Goal: Task Accomplishment & Management: Complete application form

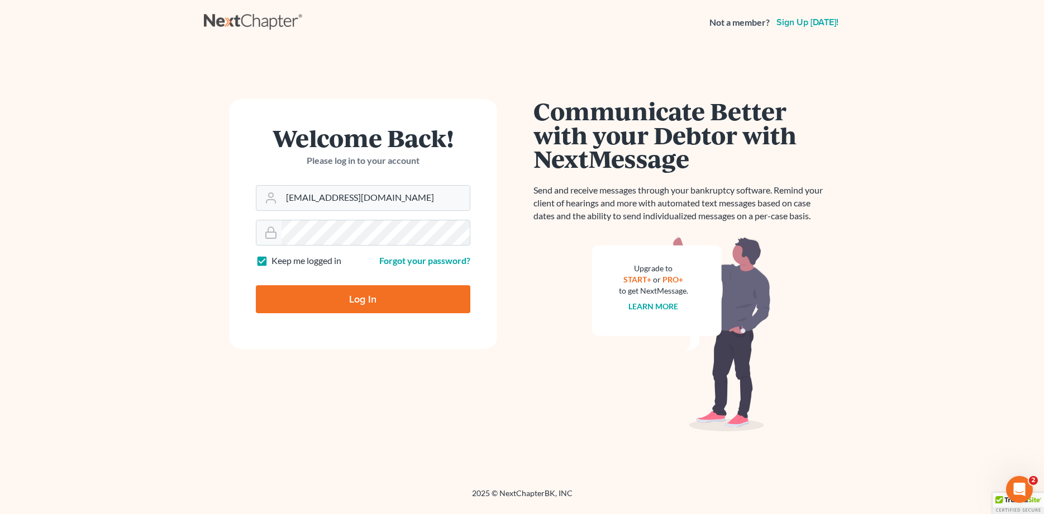
click at [376, 298] on input "Log In" at bounding box center [363, 299] width 215 height 28
type input "Thinking..."
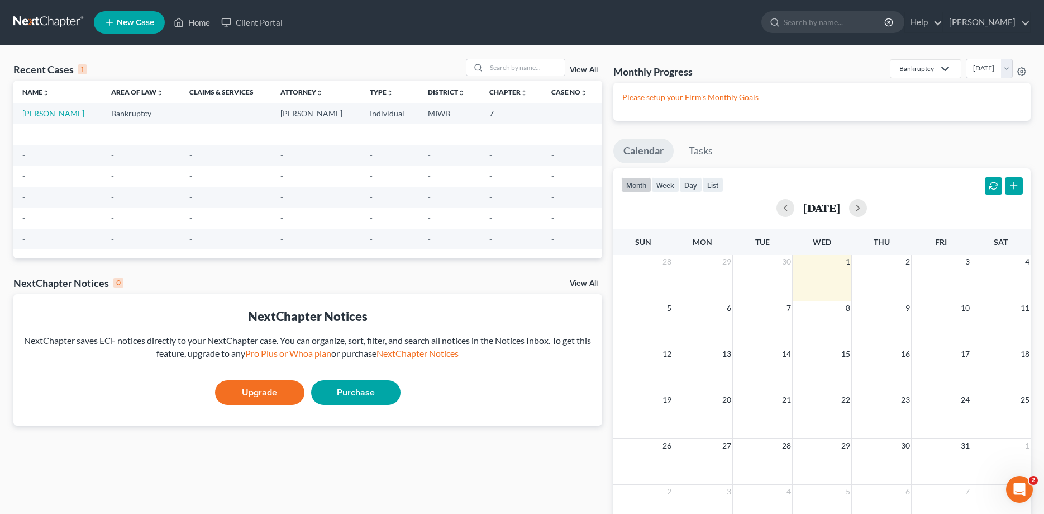
click at [37, 113] on link "[PERSON_NAME]" at bounding box center [53, 112] width 62 height 9
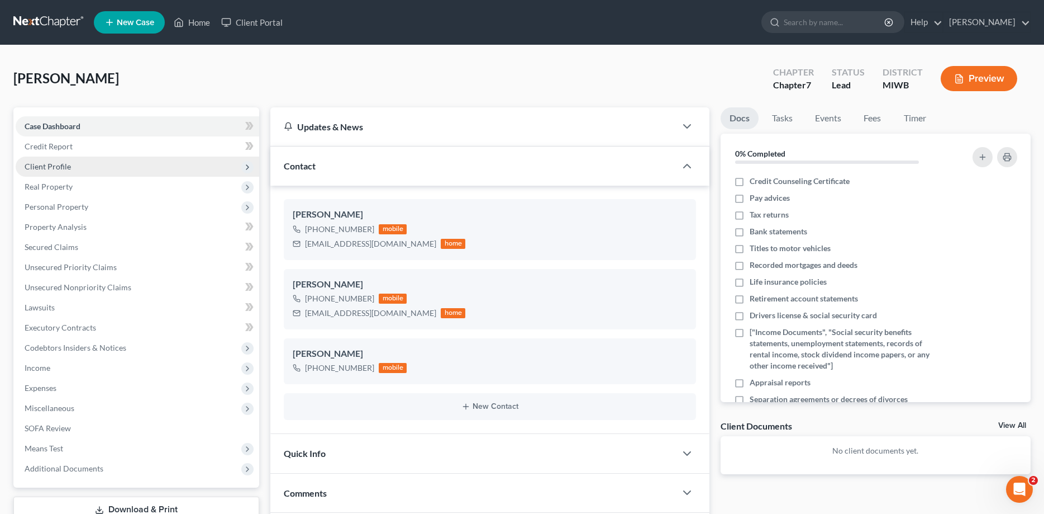
click at [245, 164] on icon at bounding box center [247, 167] width 9 height 9
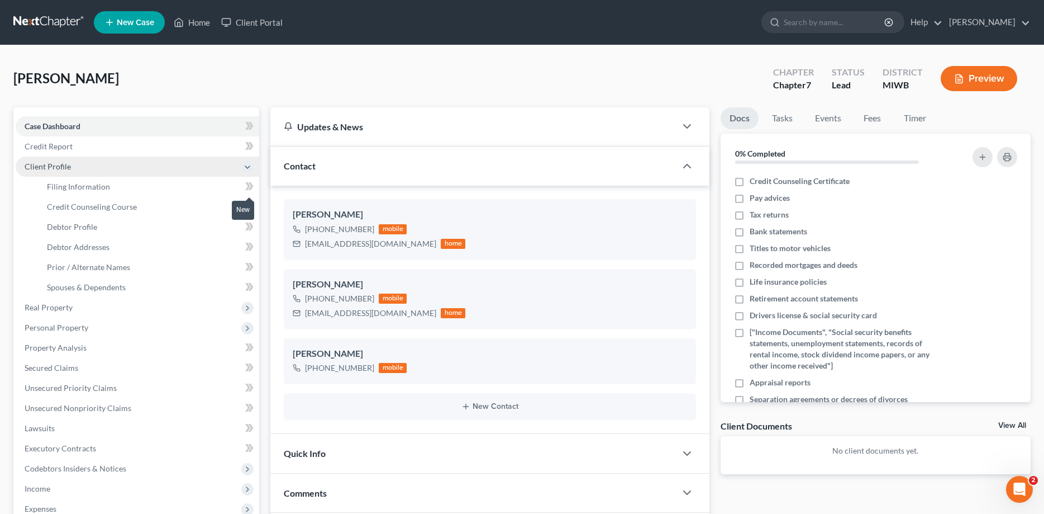
click at [253, 184] on icon at bounding box center [249, 186] width 8 height 14
click at [111, 184] on link "Filing Information" at bounding box center [148, 187] width 221 height 20
select select "1"
select select "0"
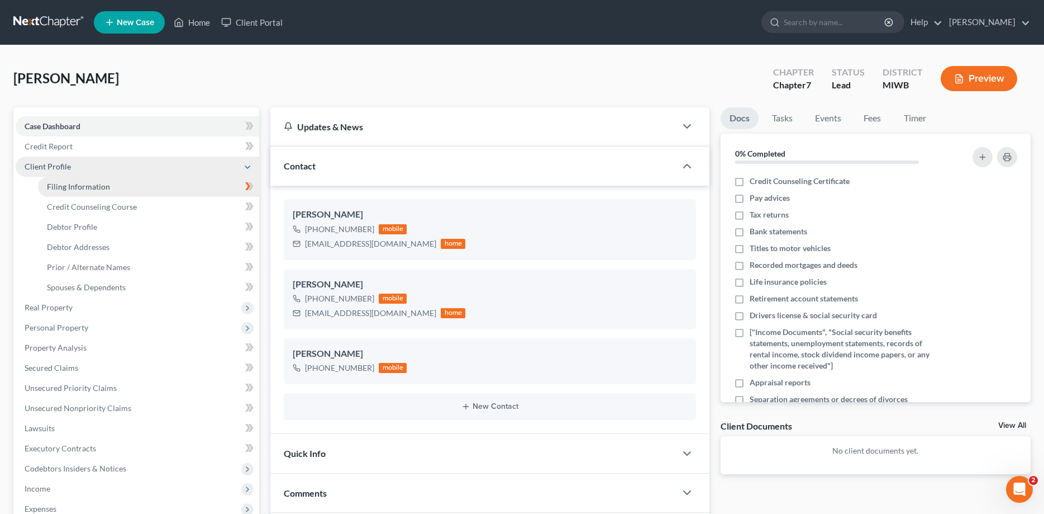
select select "0"
select select "41"
select select "0"
select select "23"
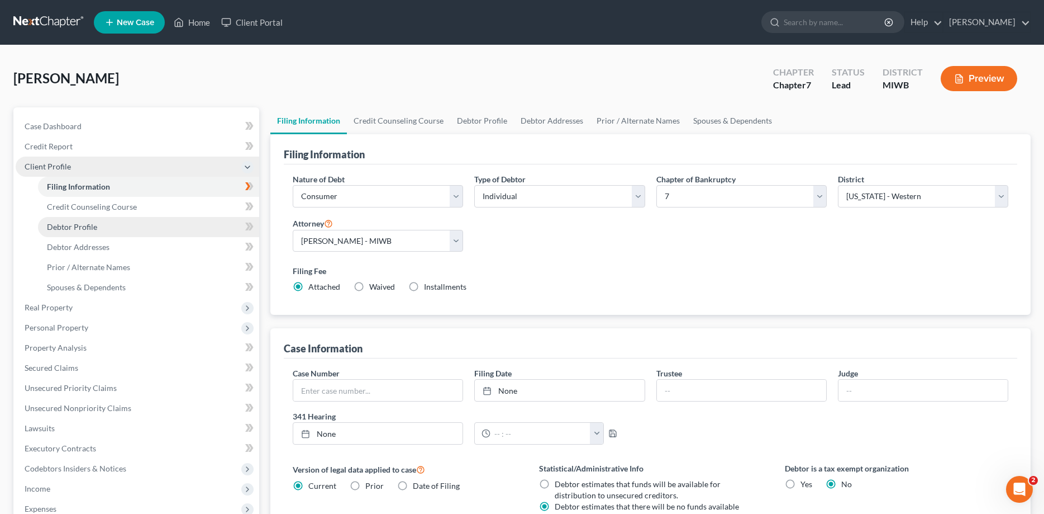
click at [77, 225] on span "Debtor Profile" at bounding box center [72, 226] width 50 height 9
select select "0"
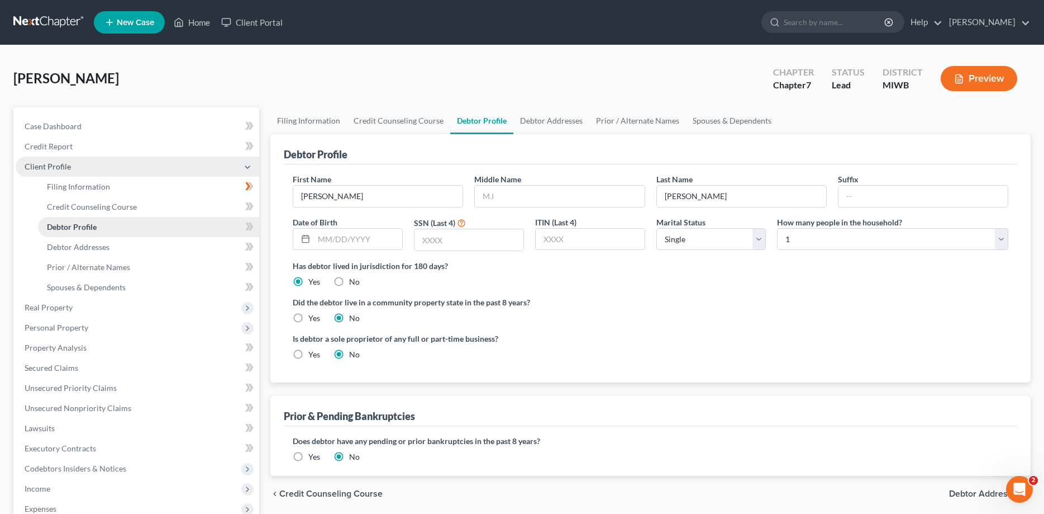
click at [77, 225] on span "Debtor Profile" at bounding box center [72, 226] width 50 height 9
click at [657, 228] on select "Select Single Married Separated Divorced Widowed" at bounding box center [712, 239] width 110 height 22
select select "1"
click option "Married" at bounding box center [0, 0] width 0 height 0
click at [777, 228] on select "Select 1 2 3 4 5 6 7 8 9 10 11 12 13 14 15 16 17 18 19 20" at bounding box center [892, 239] width 231 height 22
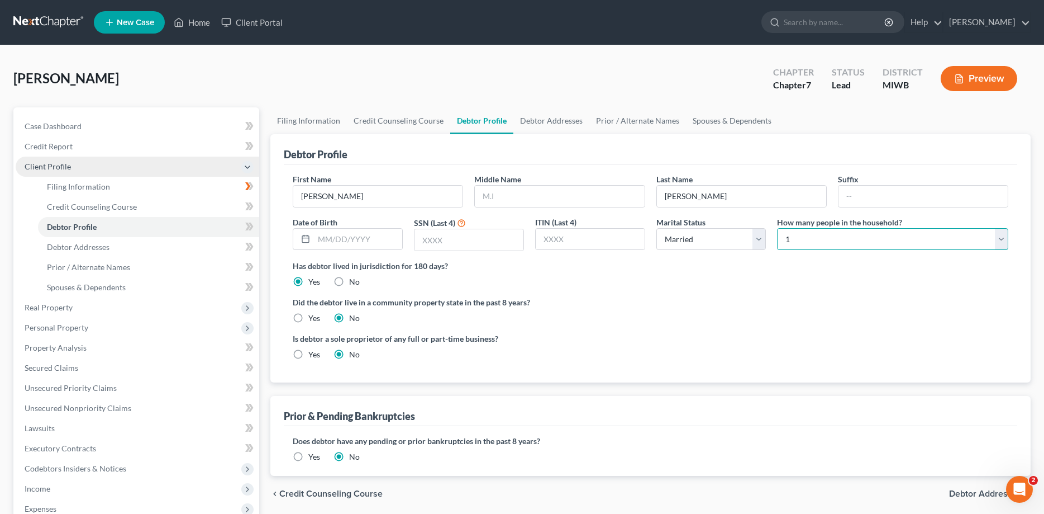
select select "3"
click option "4" at bounding box center [0, 0] width 0 height 0
click at [308, 351] on label "Yes" at bounding box center [314, 354] width 12 height 11
click at [313, 351] on input "Yes" at bounding box center [316, 352] width 7 height 7
radio input "true"
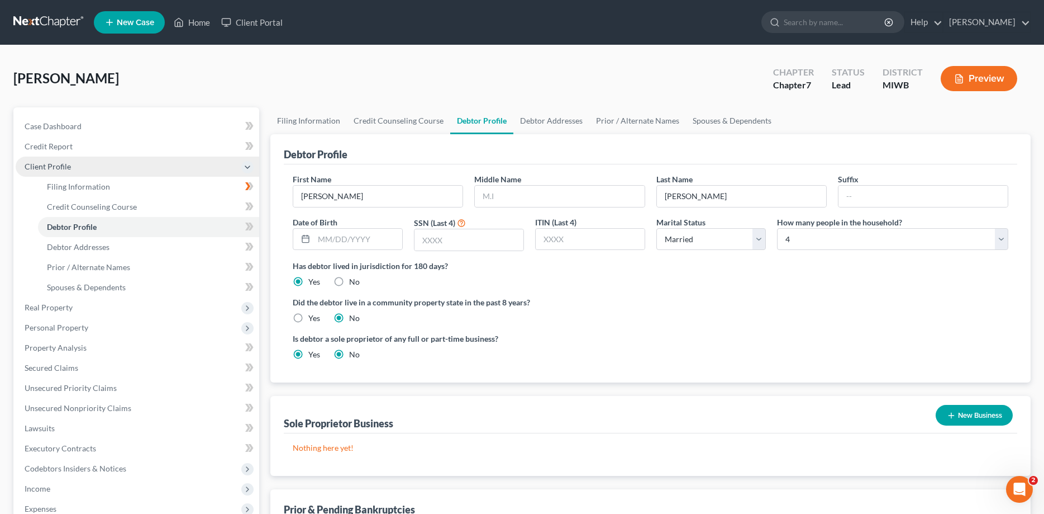
radio input "false"
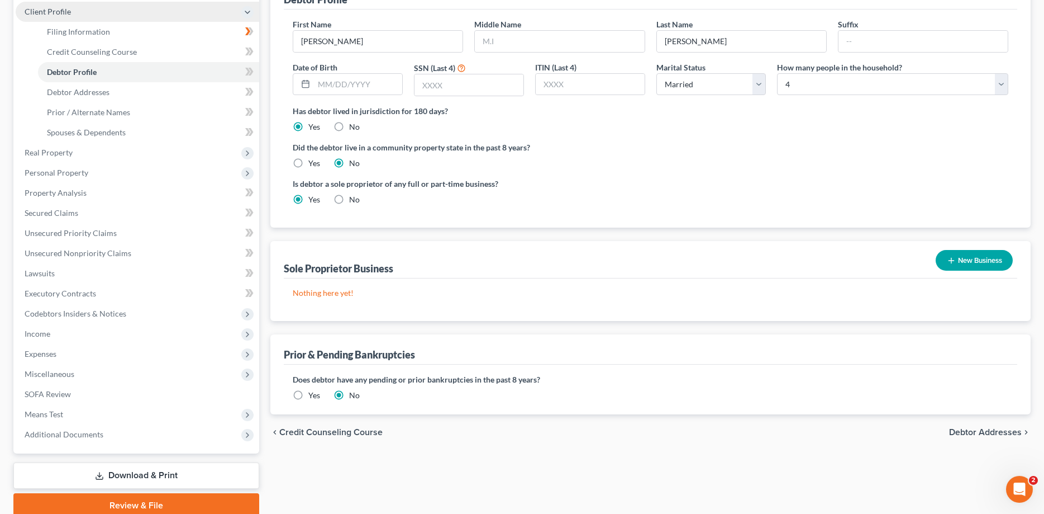
scroll to position [155, 0]
click at [959, 259] on button "New Business" at bounding box center [974, 259] width 77 height 21
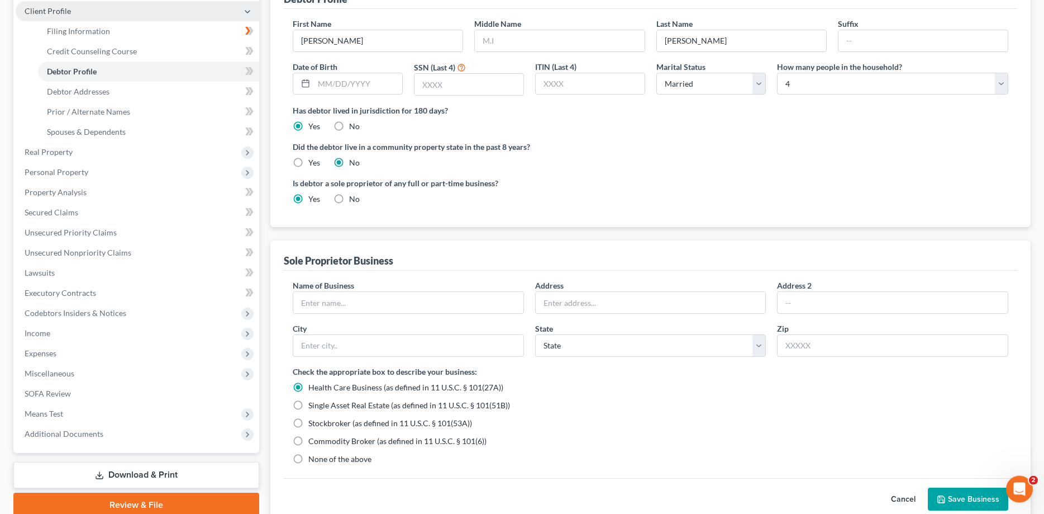
click at [308, 460] on label "None of the above" at bounding box center [339, 458] width 63 height 11
click at [313, 460] on input "None of the above" at bounding box center [316, 456] width 7 height 7
radio input "true"
radio input "false"
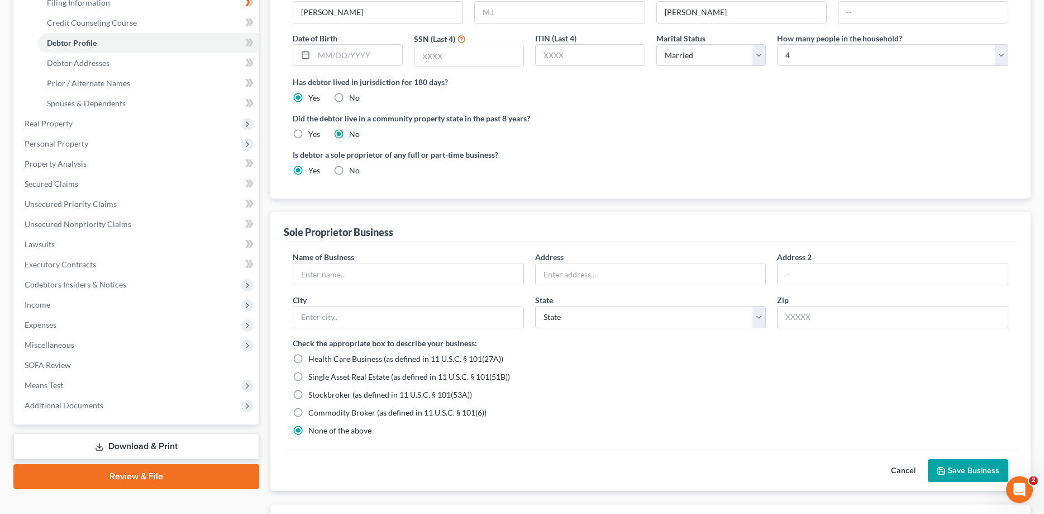
scroll to position [183, 0]
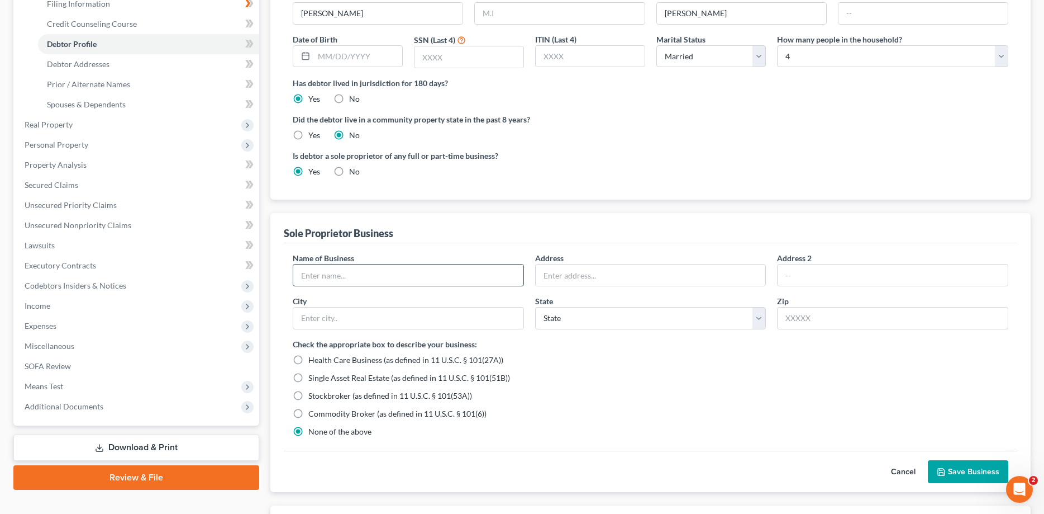
click at [311, 276] on input "text" at bounding box center [408, 274] width 230 height 21
type input "JAO Builders"
click at [549, 274] on input "text" at bounding box center [651, 274] width 230 height 21
type input "[STREET_ADDRESS]"
click at [319, 316] on input "text" at bounding box center [408, 317] width 230 height 21
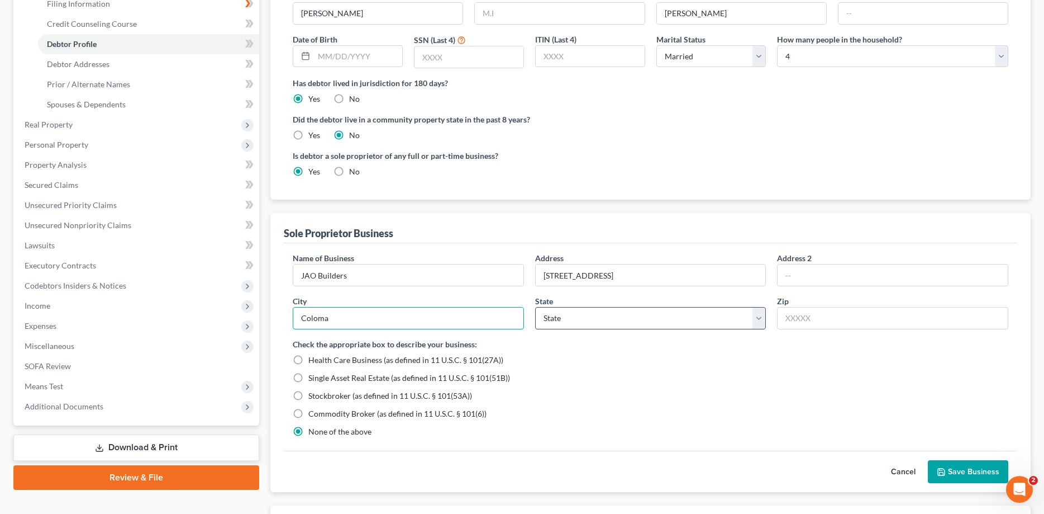
type input "Coloma"
click at [535, 307] on select "State [US_STATE] AK AR AZ CA CO CT DE DC [GEOGRAPHIC_DATA] [GEOGRAPHIC_DATA] GU…" at bounding box center [650, 318] width 231 height 22
select select "23"
click option "MI" at bounding box center [0, 0] width 0 height 0
click at [811, 322] on input "text" at bounding box center [892, 318] width 231 height 22
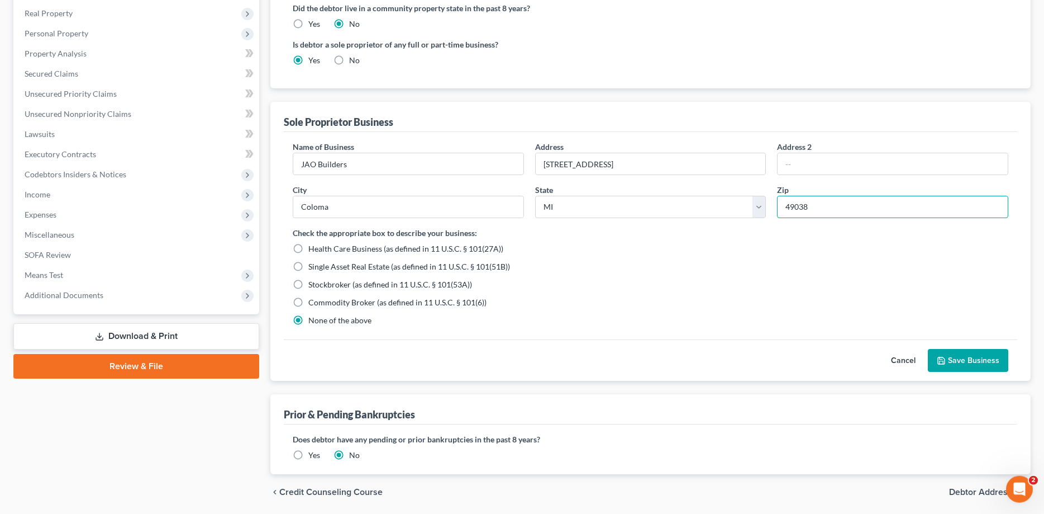
scroll to position [332, 0]
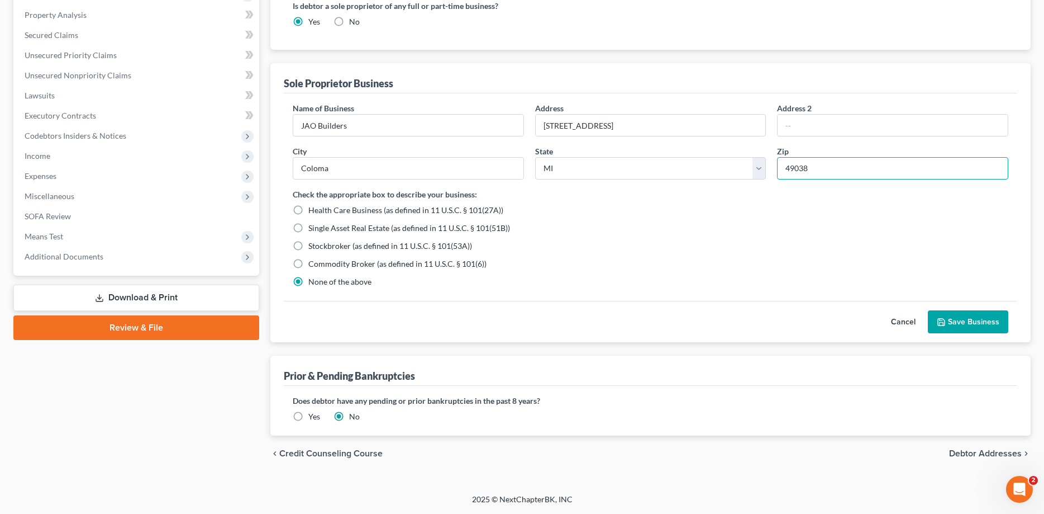
type input "49038"
click at [969, 323] on button "Save Business" at bounding box center [968, 321] width 80 height 23
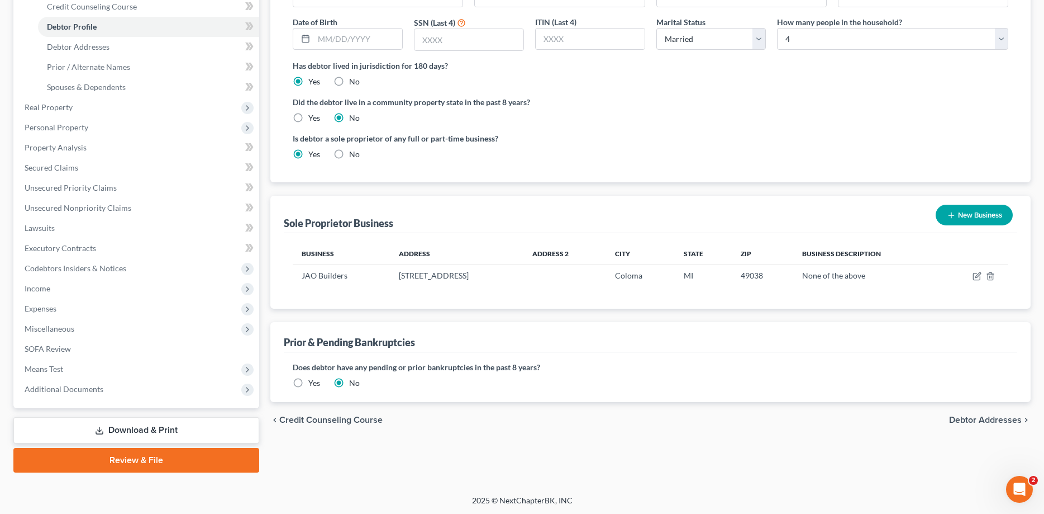
scroll to position [0, 0]
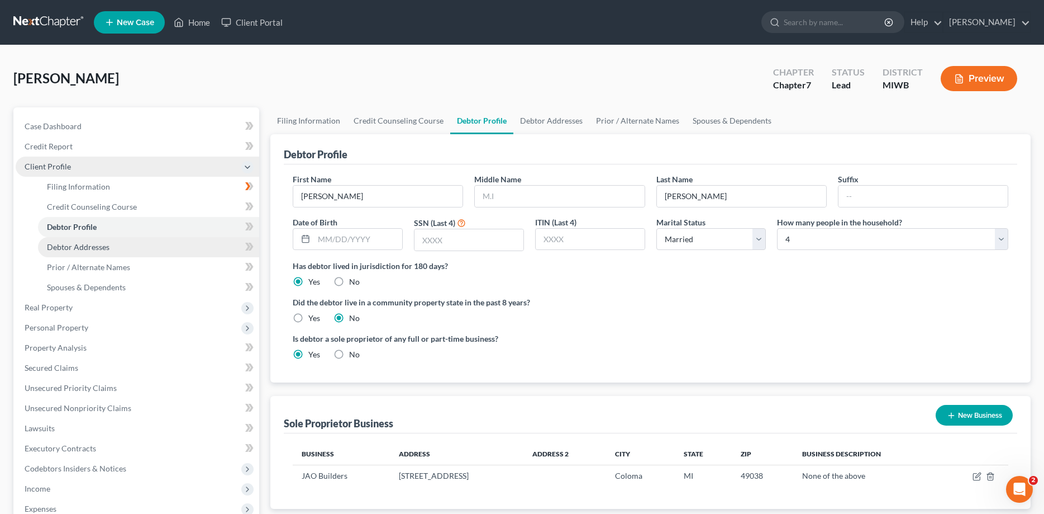
click at [98, 245] on span "Debtor Addresses" at bounding box center [78, 246] width 63 height 9
select select "0"
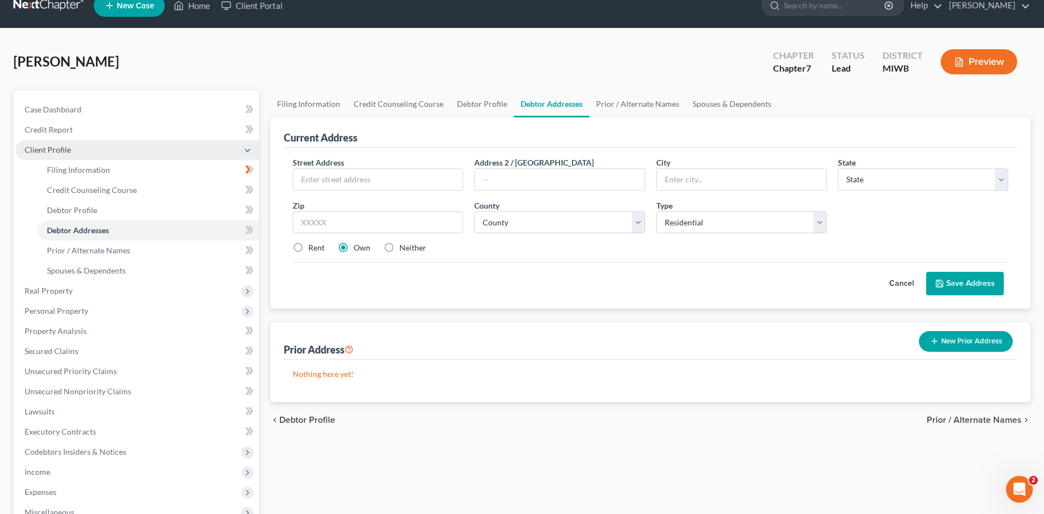
scroll to position [16, 0]
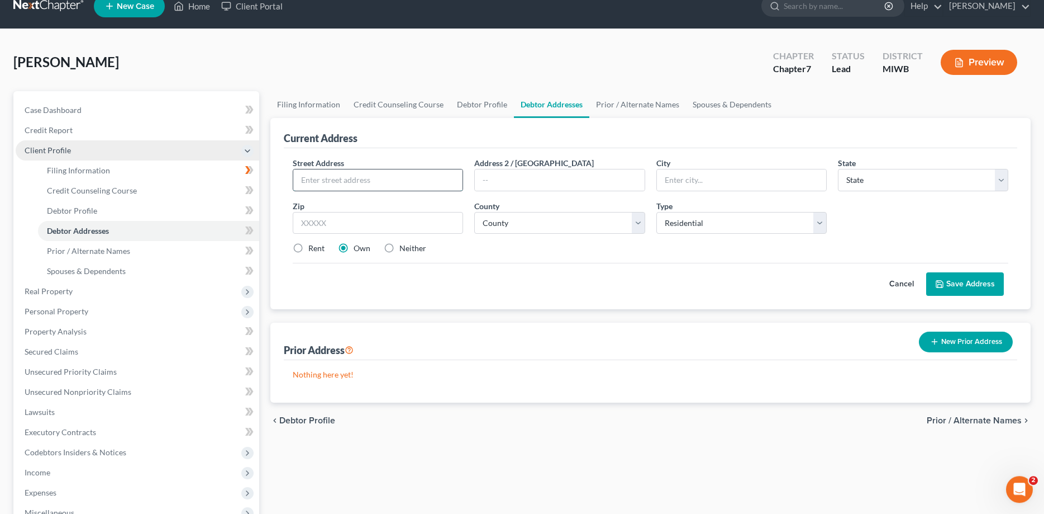
click at [308, 180] on input "text" at bounding box center [377, 179] width 169 height 21
type input "[STREET_ADDRESS]"
click at [686, 178] on input "text" at bounding box center [741, 179] width 169 height 21
type input "Coloma"
click at [838, 169] on select "State [US_STATE] AK AR AZ CA CO CT DE DC [GEOGRAPHIC_DATA] [GEOGRAPHIC_DATA] GU…" at bounding box center [923, 180] width 170 height 22
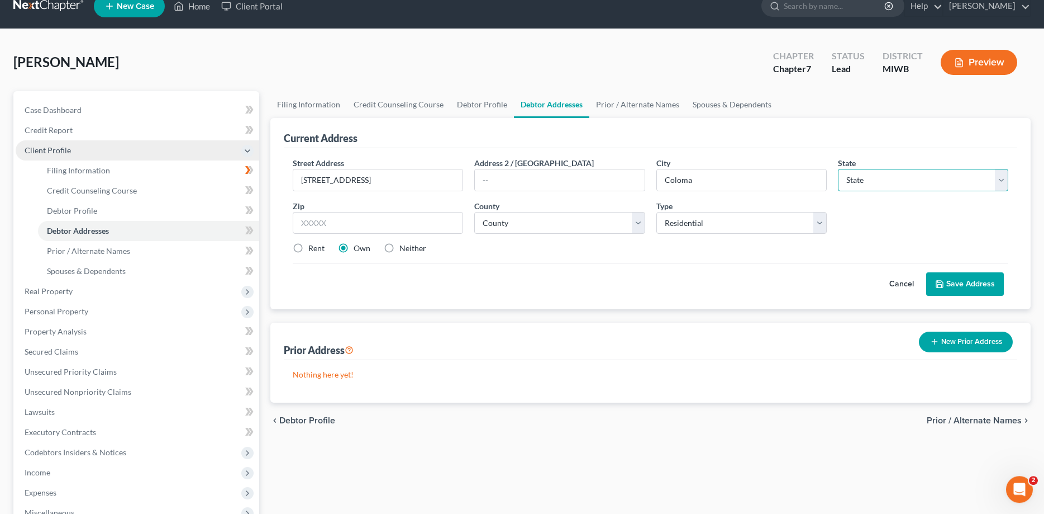
select select "23"
click option "MI" at bounding box center [0, 0] width 0 height 0
click at [334, 226] on input "text" at bounding box center [378, 223] width 170 height 22
type input "49038"
click at [474, 212] on select "[GEOGRAPHIC_DATA] [GEOGRAPHIC_DATA] [GEOGRAPHIC_DATA] [GEOGRAPHIC_DATA] [GEOGRA…" at bounding box center [559, 223] width 170 height 22
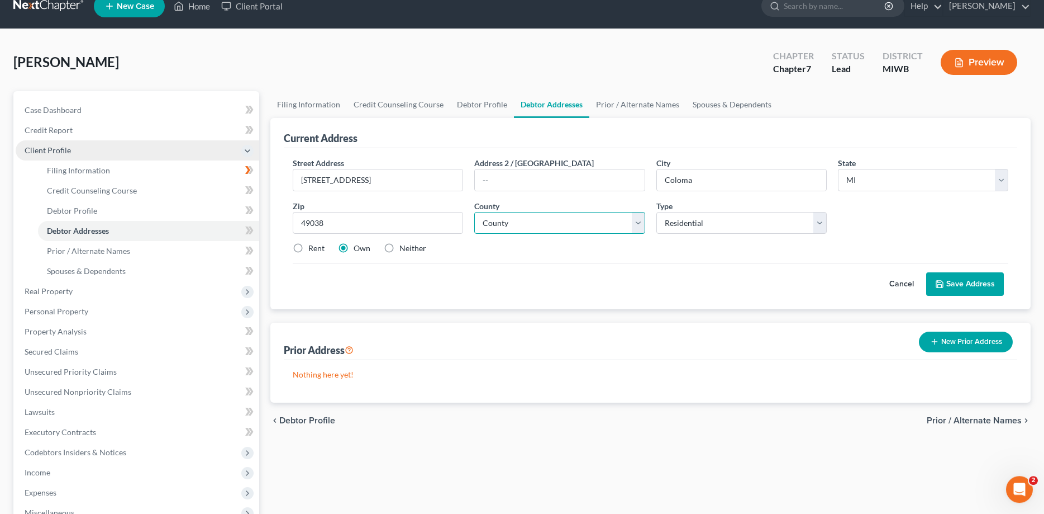
select select "10"
click option "[GEOGRAPHIC_DATA]" at bounding box center [0, 0] width 0 height 0
click at [943, 281] on icon at bounding box center [939, 283] width 9 height 9
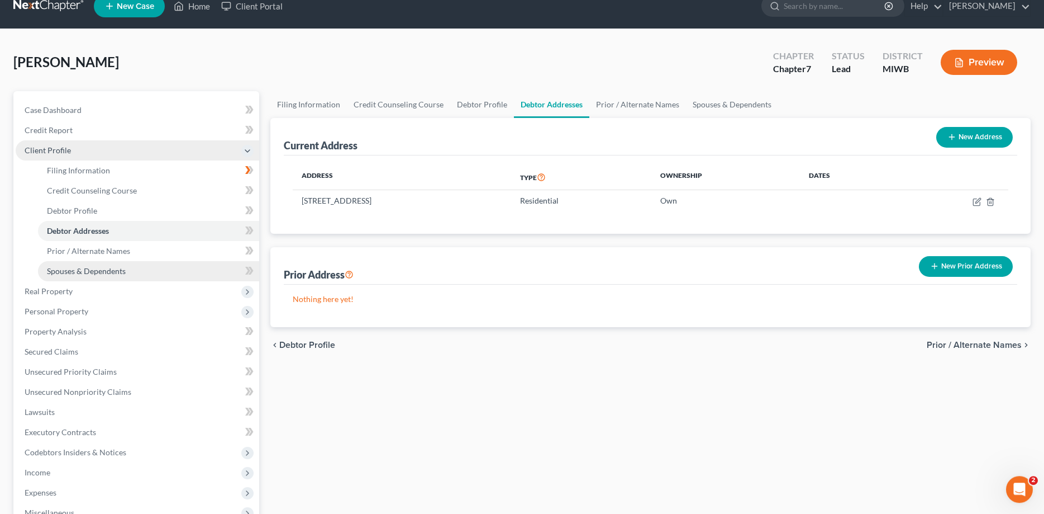
click at [96, 268] on span "Spouses & Dependents" at bounding box center [86, 270] width 79 height 9
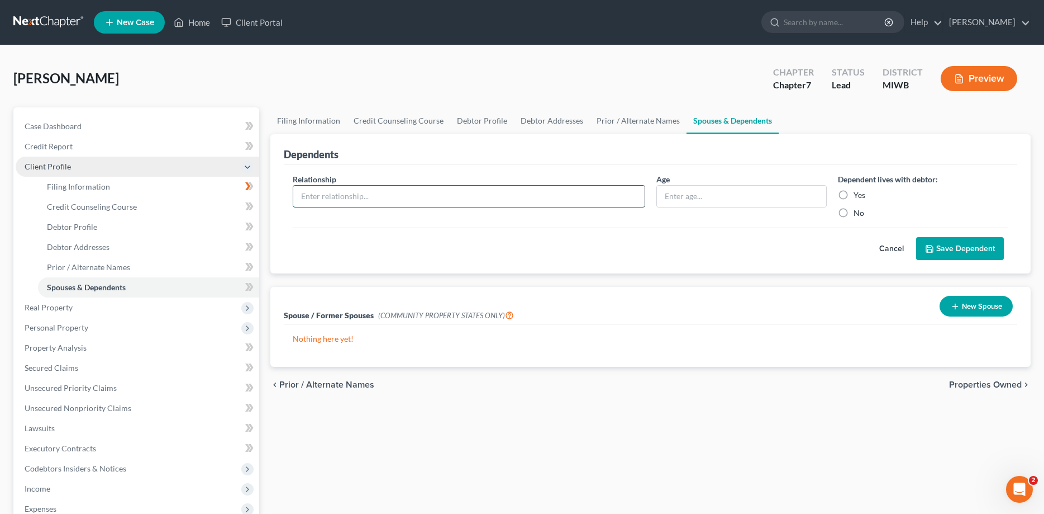
click at [311, 197] on input "text" at bounding box center [468, 196] width 351 height 21
type input "son"
click at [677, 192] on input "text" at bounding box center [741, 196] width 169 height 21
type input "18"
click at [854, 196] on label "Yes" at bounding box center [860, 194] width 12 height 11
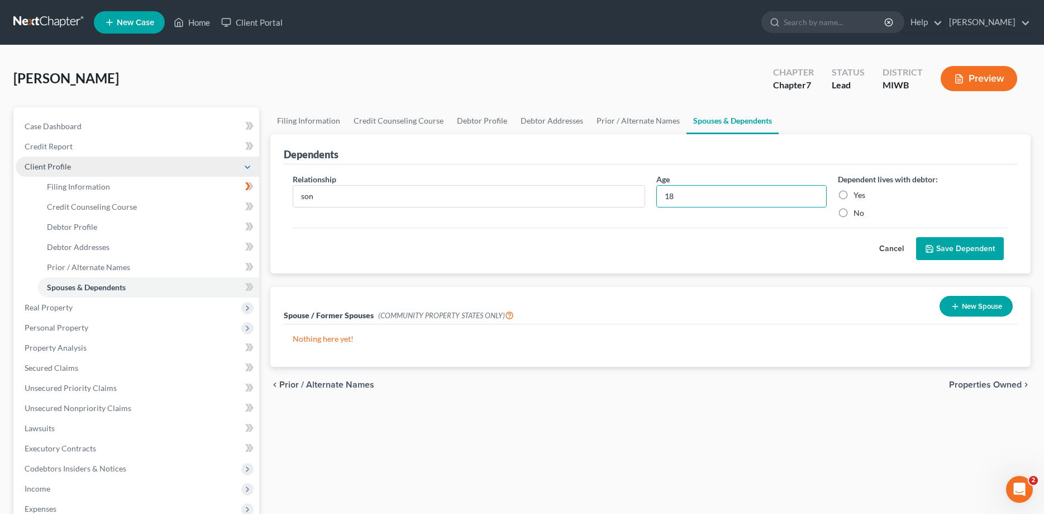
click at [858, 196] on input "Yes" at bounding box center [861, 192] width 7 height 7
radio input "true"
click at [305, 219] on div "Relationship * son Age [DEMOGRAPHIC_DATA] Dependent lives with debtor: Yes No" at bounding box center [650, 200] width 727 height 54
click at [953, 245] on button "Save Dependent" at bounding box center [960, 248] width 88 height 23
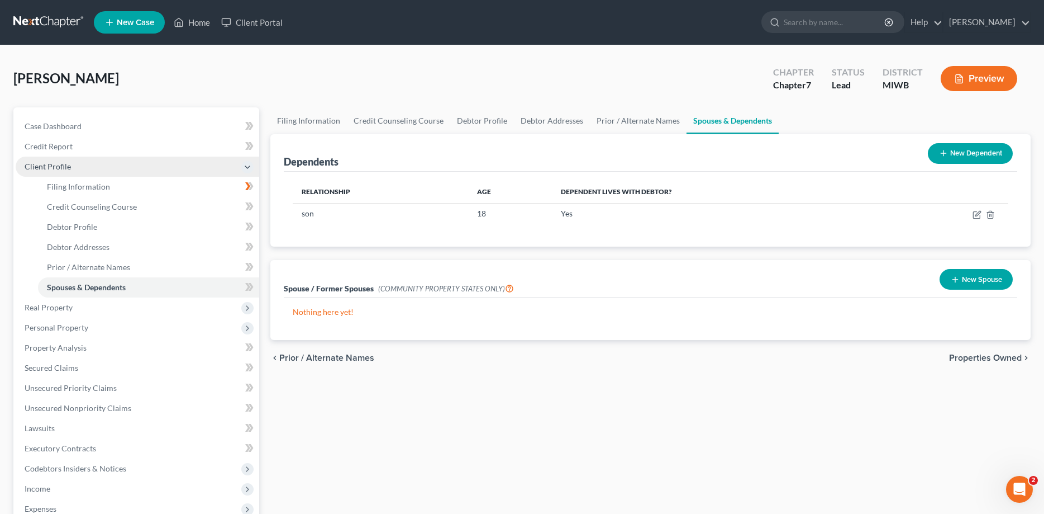
click at [957, 148] on button "New Dependent" at bounding box center [970, 153] width 85 height 21
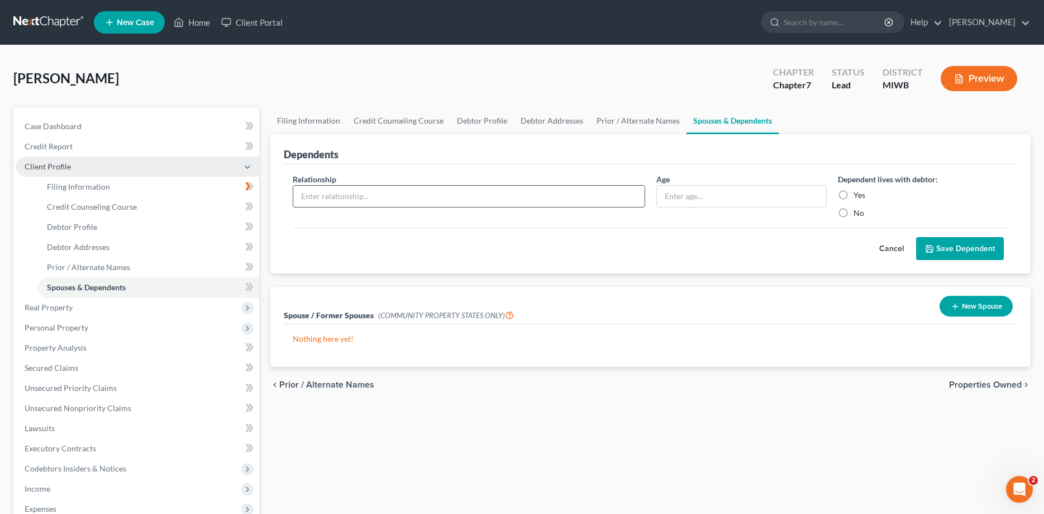
click at [315, 195] on input "text" at bounding box center [468, 196] width 351 height 21
type input "son"
click at [675, 194] on input "text" at bounding box center [741, 196] width 169 height 21
type input "16"
click at [854, 193] on label "Yes" at bounding box center [860, 194] width 12 height 11
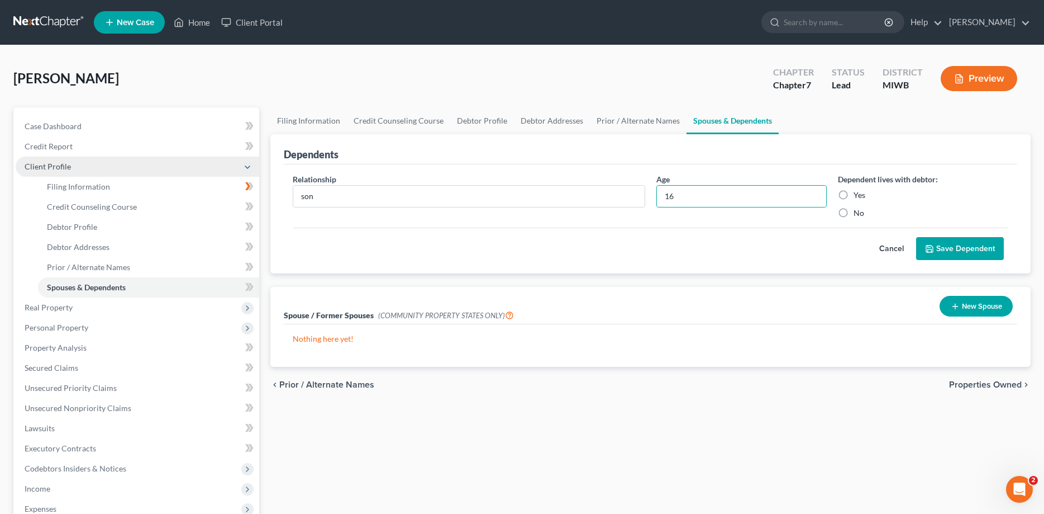
click at [858, 193] on input "Yes" at bounding box center [861, 192] width 7 height 7
radio input "true"
click at [968, 247] on button "Save Dependent" at bounding box center [960, 248] width 88 height 23
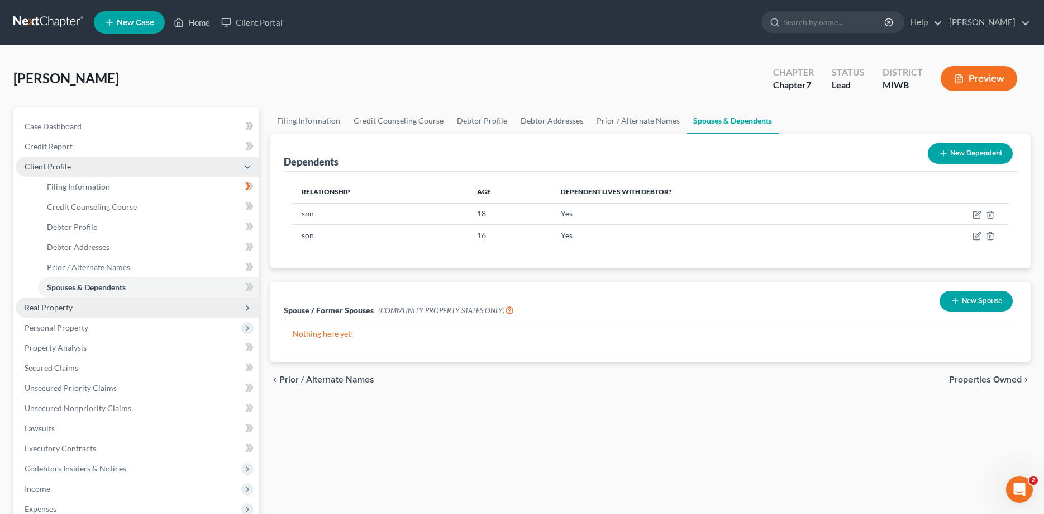
click at [48, 305] on span "Real Property" at bounding box center [49, 306] width 48 height 9
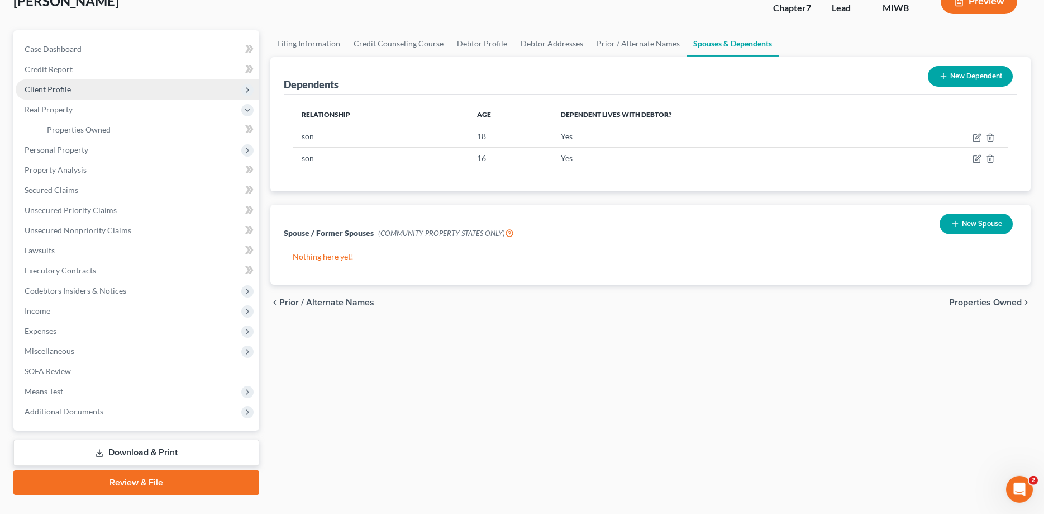
scroll to position [99, 0]
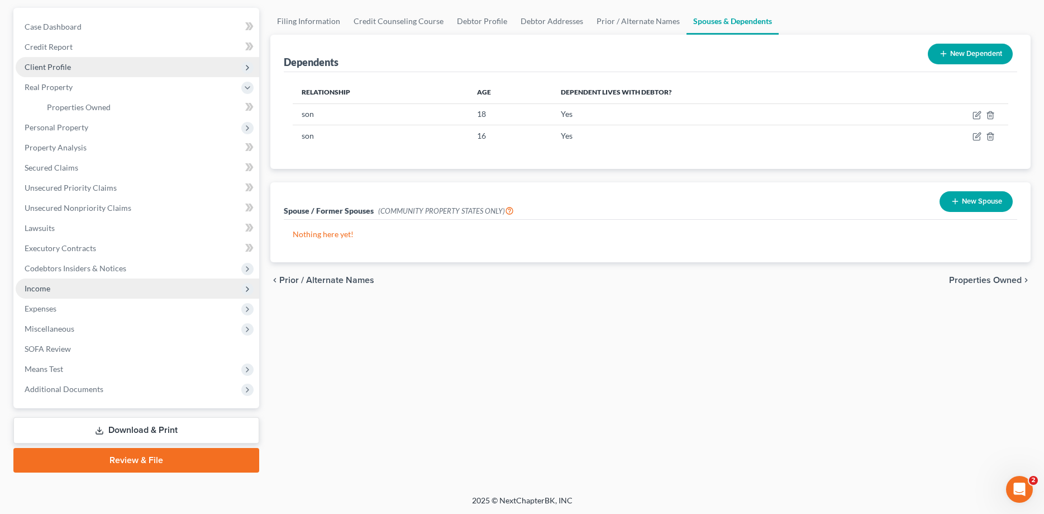
click at [63, 289] on span "Income" at bounding box center [138, 288] width 244 height 20
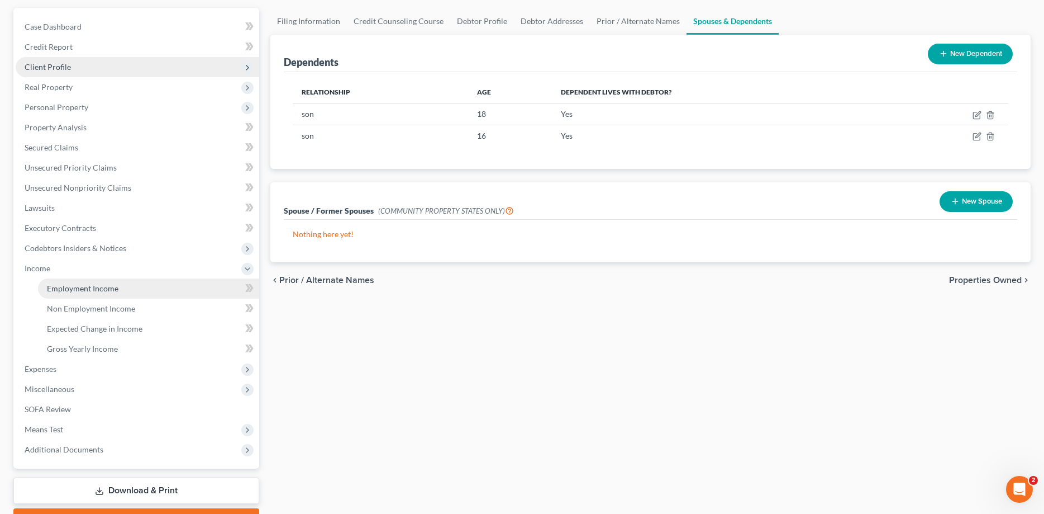
click at [81, 286] on span "Employment Income" at bounding box center [83, 287] width 72 height 9
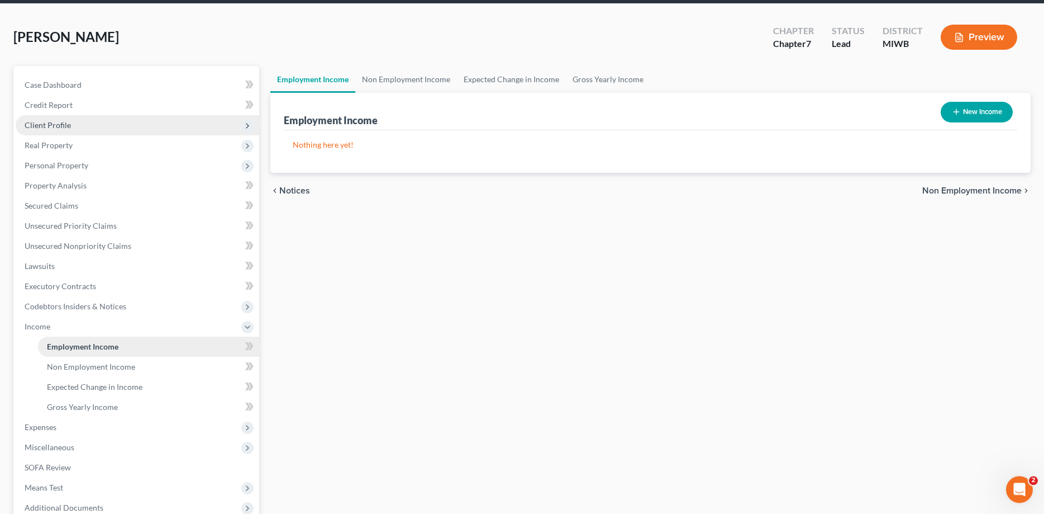
click at [81, 286] on ul "Case Dashboard Payments Invoices Payments Payments Credit Report Client Profile" at bounding box center [138, 296] width 244 height 443
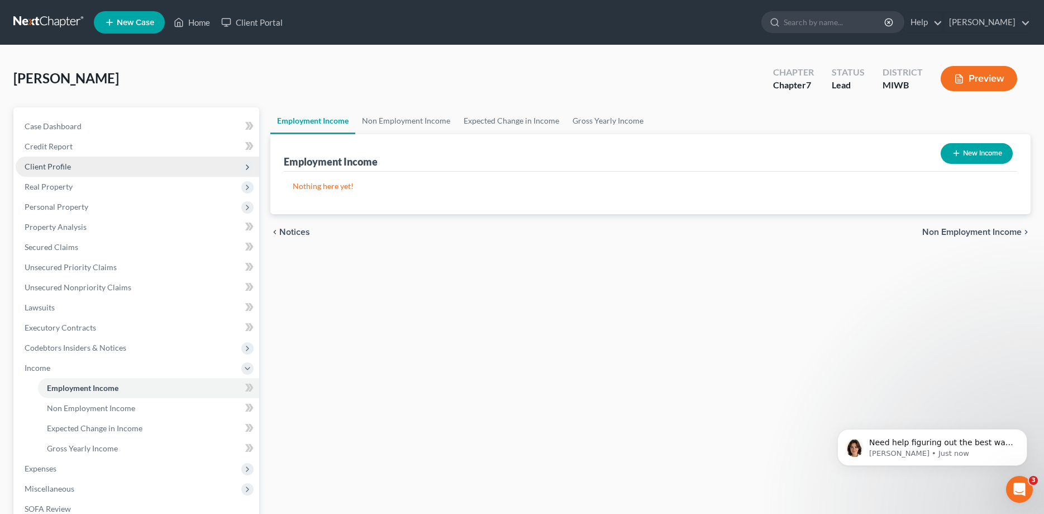
click at [1027, 229] on icon "chevron_right" at bounding box center [1026, 231] width 9 height 9
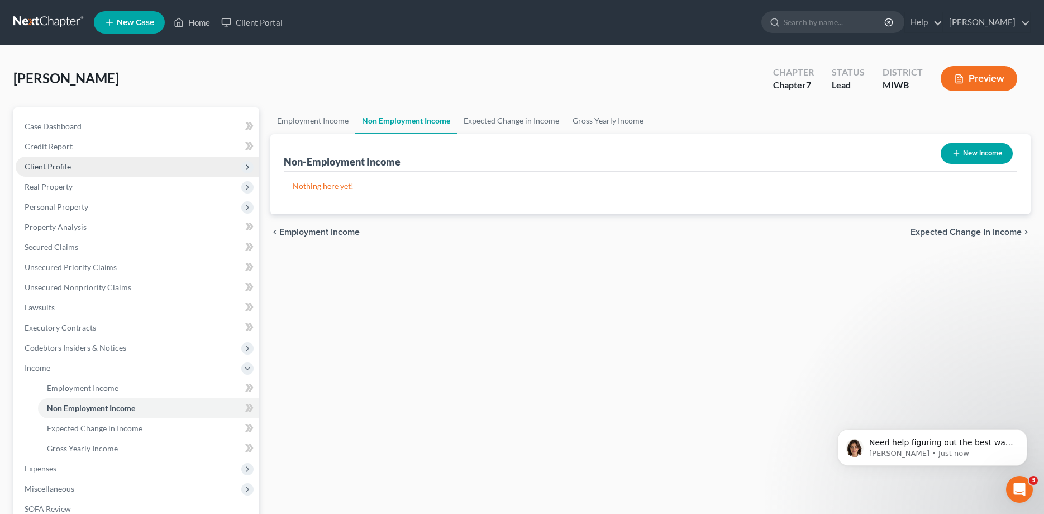
click at [365, 164] on div "Non-Employment Income" at bounding box center [342, 161] width 117 height 13
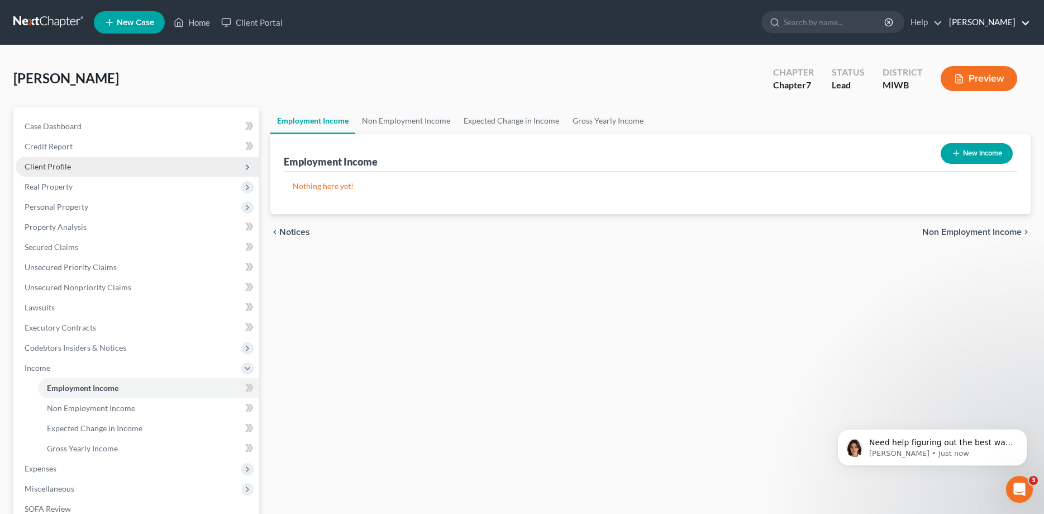
click at [989, 21] on link "[PERSON_NAME]" at bounding box center [987, 22] width 87 height 20
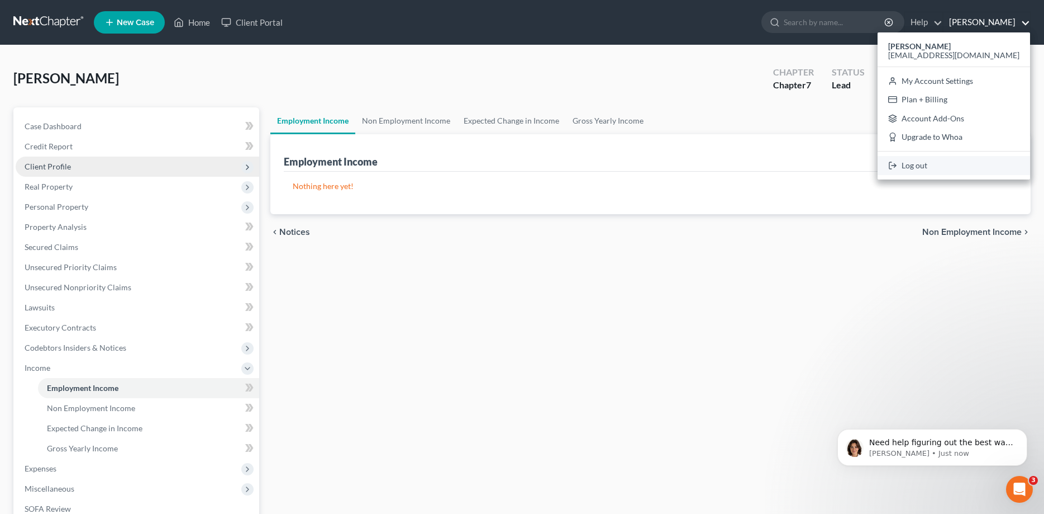
click at [952, 164] on link "Log out" at bounding box center [954, 165] width 153 height 19
